Goal: Information Seeking & Learning: Learn about a topic

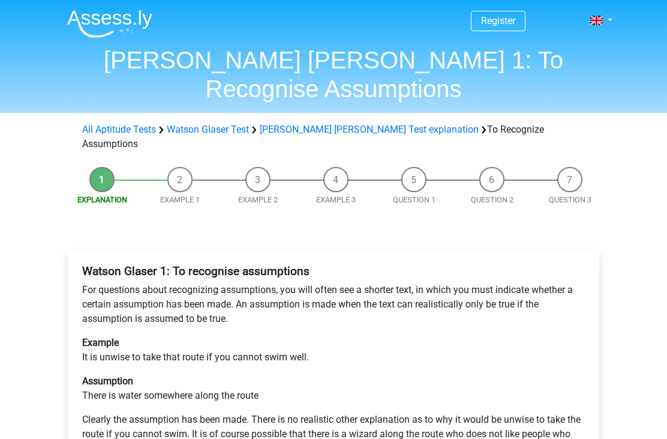
click at [209, 124] on link "Watson Glaser Test" at bounding box center [208, 129] width 82 height 11
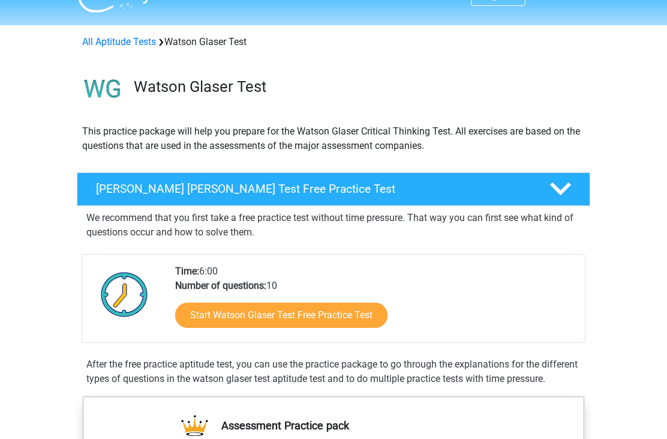
scroll to position [13, 0]
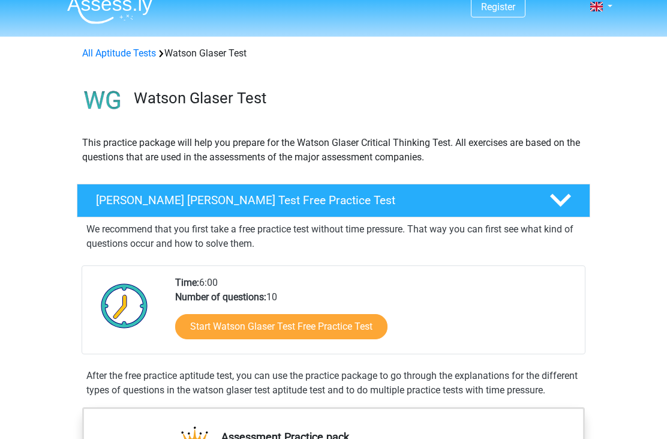
click at [391, 205] on h4 "[PERSON_NAME] [PERSON_NAME] Test Free Practice Test" at bounding box center [313, 201] width 434 height 14
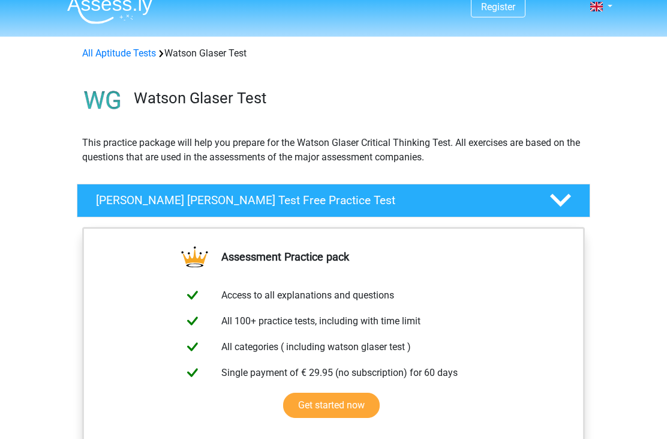
scroll to position [14, 0]
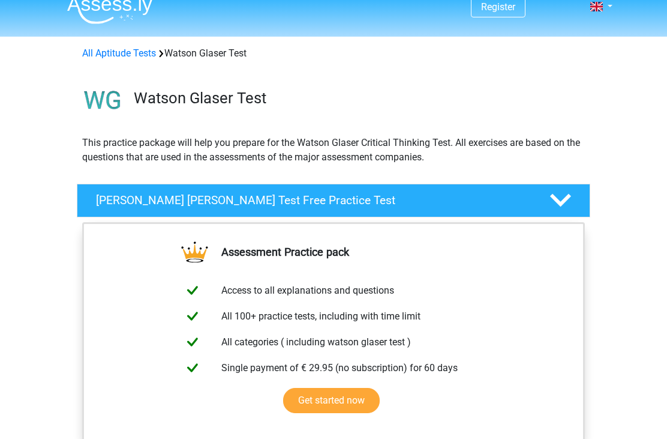
click at [418, 202] on h4 "[PERSON_NAME] [PERSON_NAME] Test Free Practice Test" at bounding box center [313, 200] width 434 height 14
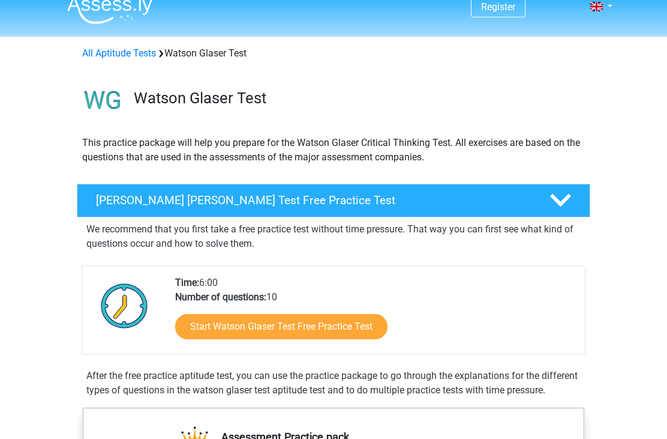
click at [362, 331] on link "Start Watson Glaser Test Free Practice Test" at bounding box center [281, 326] width 212 height 25
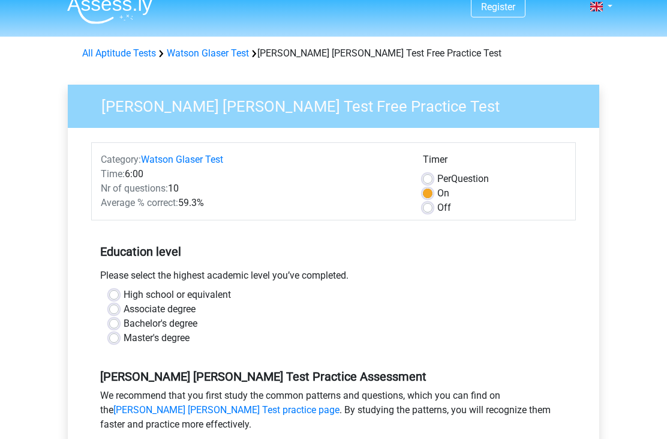
scroll to position [5, 0]
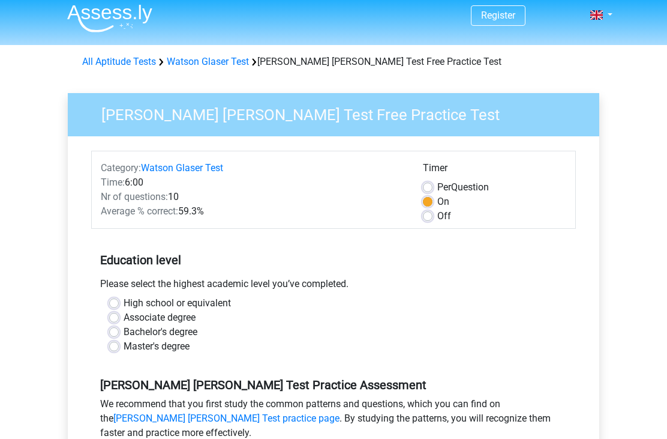
click at [439, 217] on label "Off" at bounding box center [444, 216] width 14 height 14
click at [433, 217] on input "Off" at bounding box center [428, 215] width 10 height 12
radio input "true"
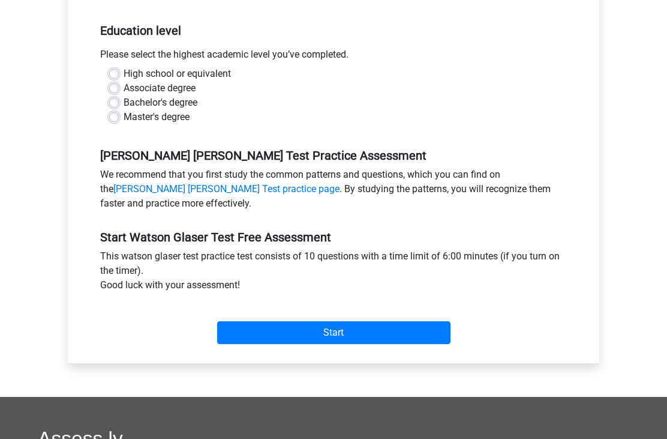
scroll to position [285, 0]
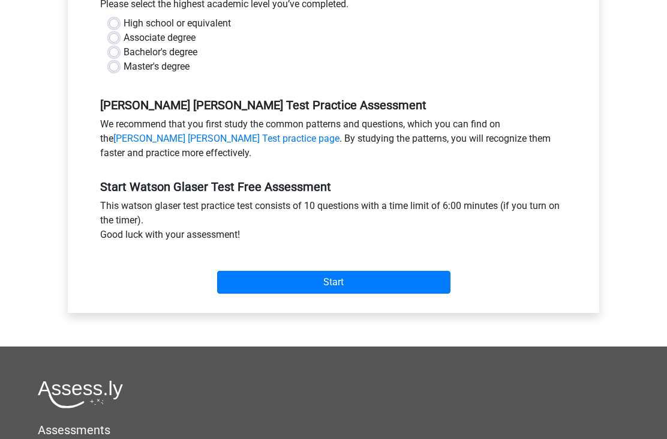
click at [411, 283] on input "Start" at bounding box center [333, 282] width 233 height 23
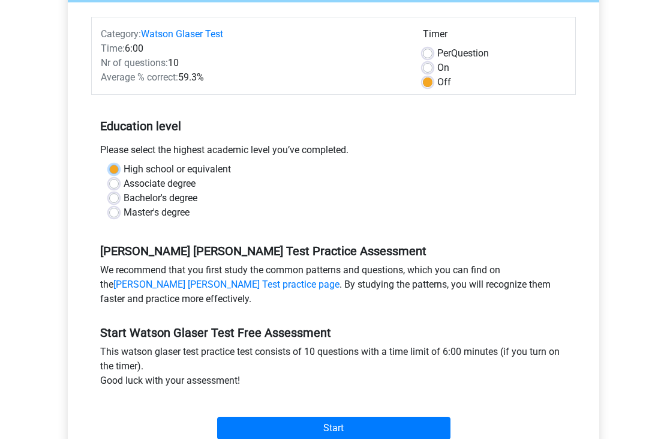
scroll to position [100, 0]
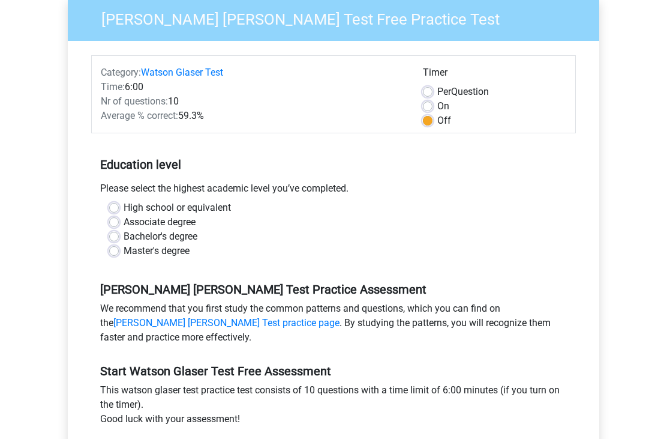
click at [181, 257] on label "Master's degree" at bounding box center [157, 251] width 66 height 14
click at [119, 256] on input "Master's degree" at bounding box center [114, 250] width 10 height 12
radio input "true"
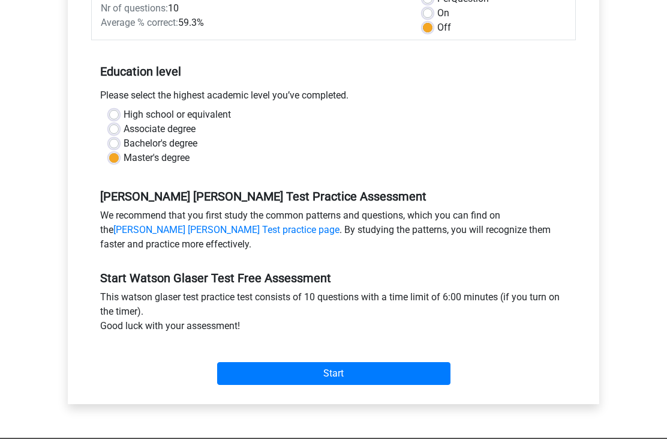
click at [407, 365] on input "Start" at bounding box center [333, 373] width 233 height 23
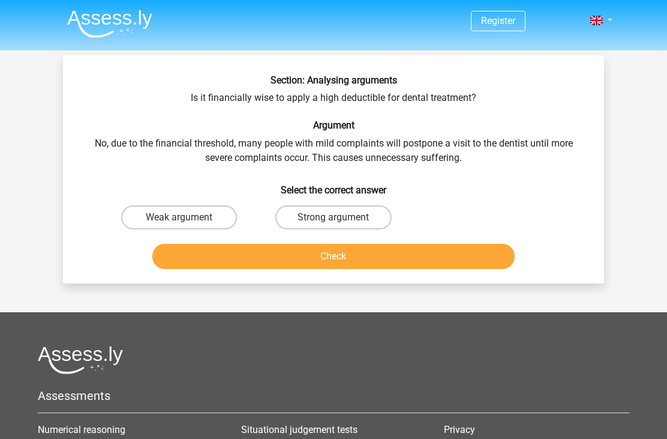
click at [365, 218] on label "Strong argument" at bounding box center [333, 217] width 116 height 24
click at [341, 218] on input "Strong argument" at bounding box center [338, 221] width 8 height 8
radio input "true"
click at [383, 251] on button "Check" at bounding box center [333, 256] width 363 height 25
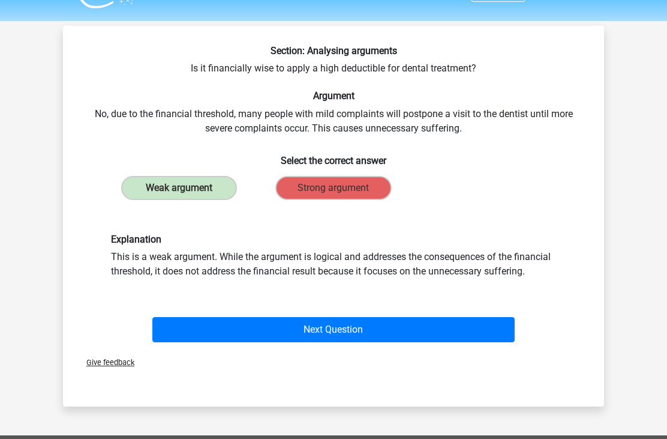
scroll to position [58, 0]
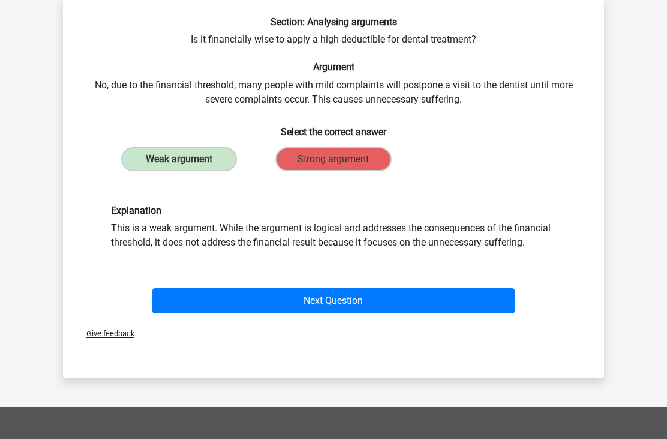
click at [439, 303] on button "Next Question" at bounding box center [333, 301] width 363 height 25
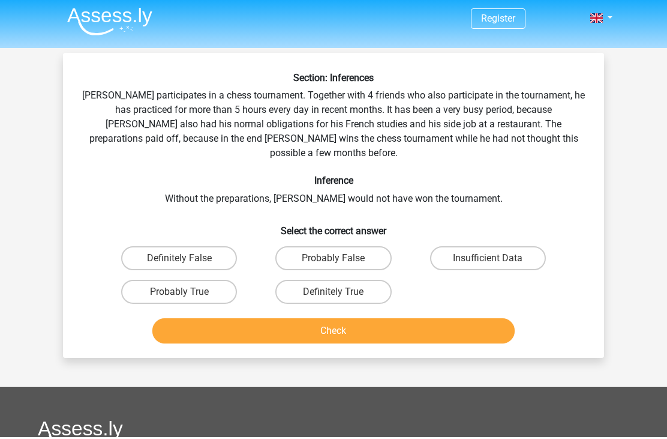
scroll to position [0, 0]
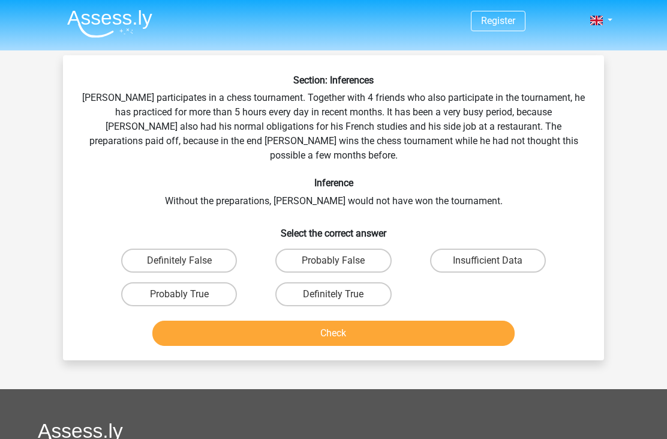
click at [211, 282] on label "Probably True" at bounding box center [179, 294] width 116 height 24
click at [187, 294] on input "Probably True" at bounding box center [183, 298] width 8 height 8
radio input "true"
click at [310, 320] on button "Check" at bounding box center [333, 332] width 363 height 25
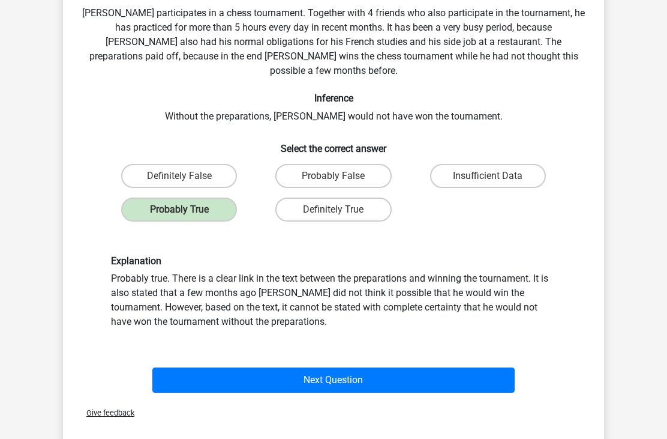
scroll to position [142, 0]
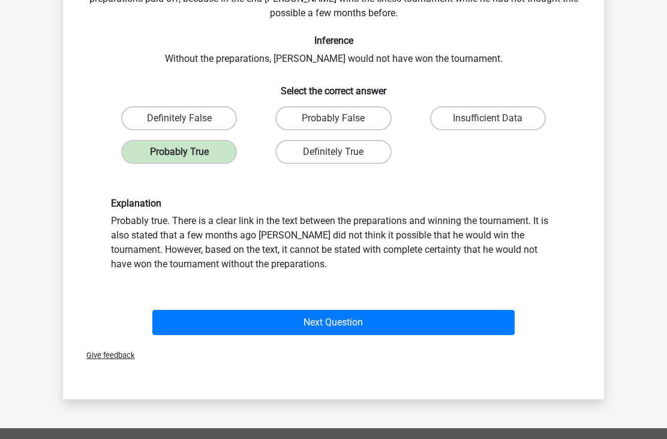
click at [464, 310] on button "Next Question" at bounding box center [333, 322] width 363 height 25
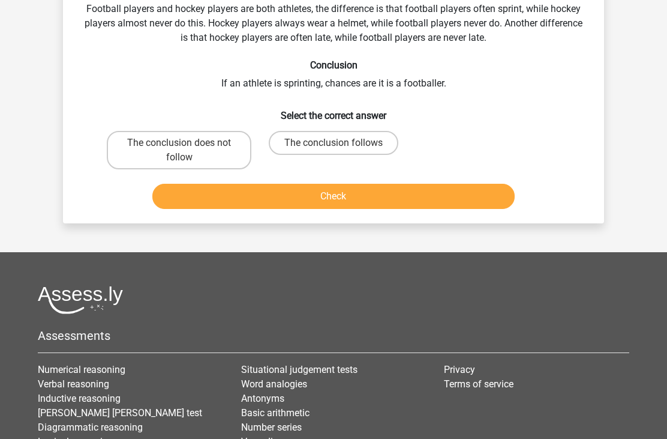
scroll to position [55, 0]
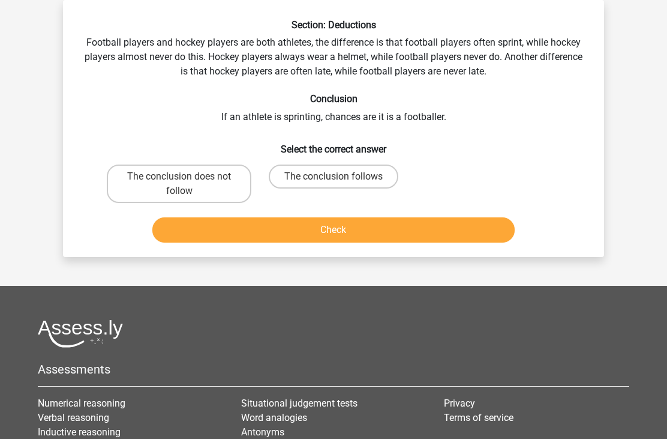
click at [368, 172] on label "The conclusion follows" at bounding box center [334, 176] width 130 height 24
click at [341, 176] on input "The conclusion follows" at bounding box center [338, 180] width 8 height 8
radio input "true"
click at [392, 230] on button "Check" at bounding box center [333, 229] width 363 height 25
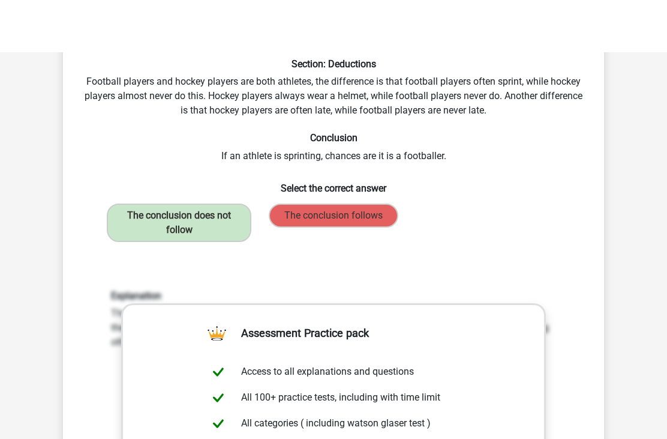
scroll to position [0, 0]
